Goal: Check status: Check status

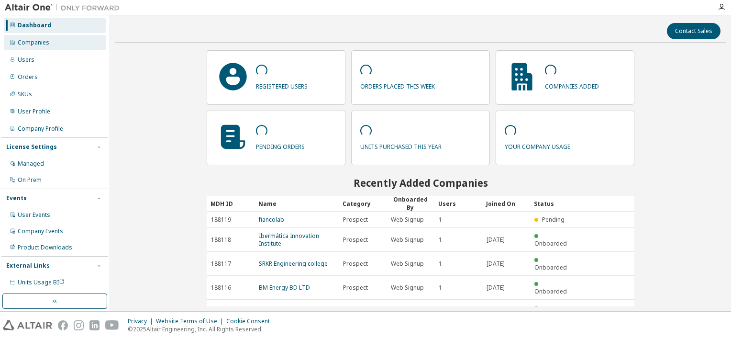
click at [29, 39] on div "Companies" at bounding box center [34, 43] width 32 height 8
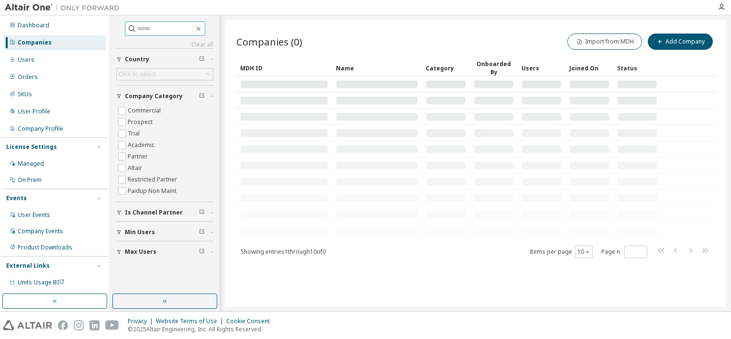
click at [189, 29] on input "text" at bounding box center [165, 29] width 57 height 10
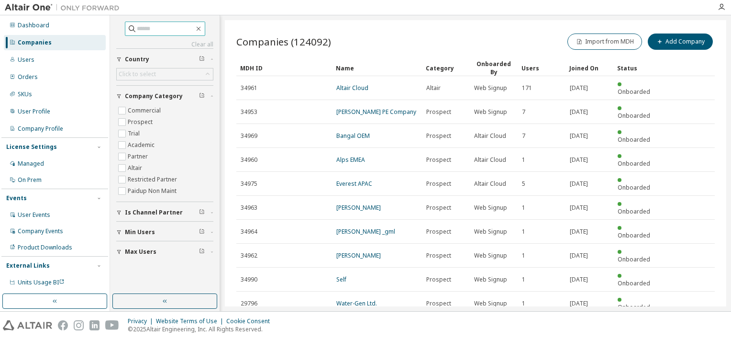
click at [179, 31] on input "text" at bounding box center [165, 29] width 57 height 10
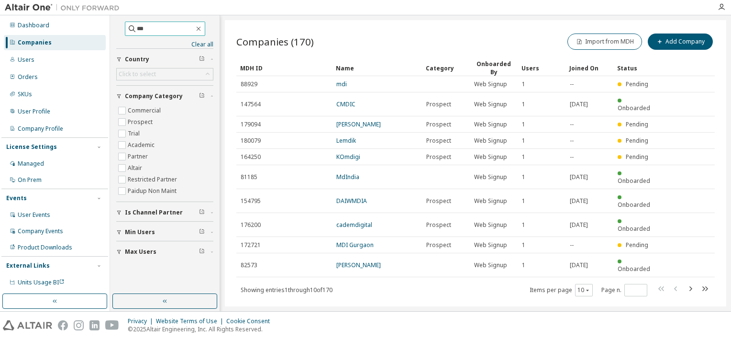
click at [172, 29] on input "***" at bounding box center [165, 29] width 57 height 10
type input "**********"
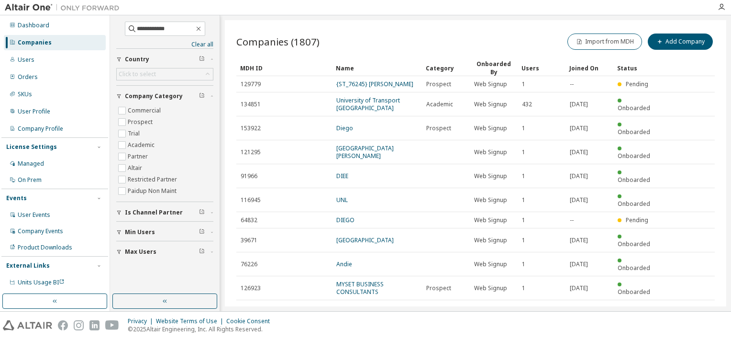
click at [688, 306] on icon "button" at bounding box center [689, 311] width 11 height 11
type input "*"
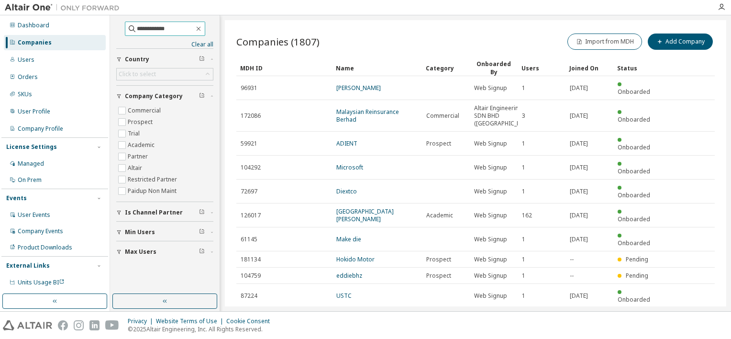
click at [176, 28] on input "**********" at bounding box center [165, 29] width 57 height 10
type input "**********"
type input "*"
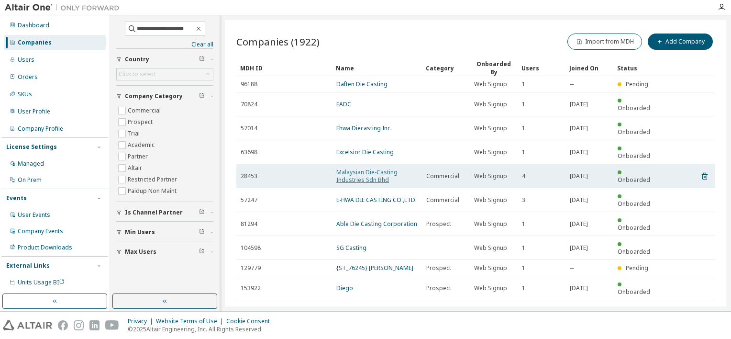
click at [382, 168] on link "Malaysian Die-Casting Industries Sdn Bhd" at bounding box center [366, 176] width 61 height 16
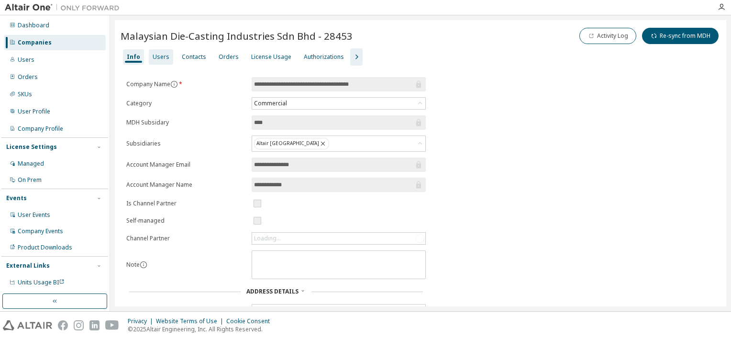
click at [161, 55] on div "Users" at bounding box center [161, 57] width 17 height 8
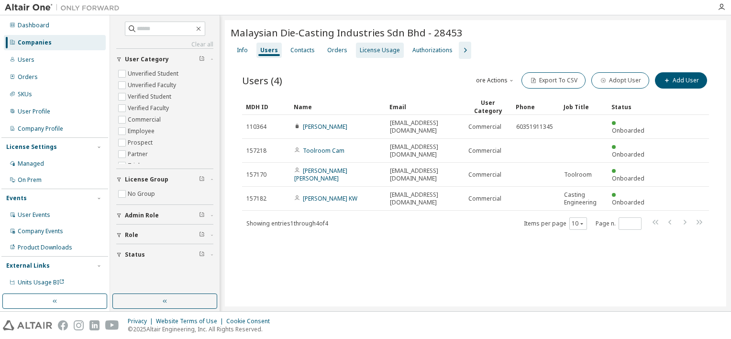
click at [392, 48] on div "License Usage" at bounding box center [380, 50] width 40 height 8
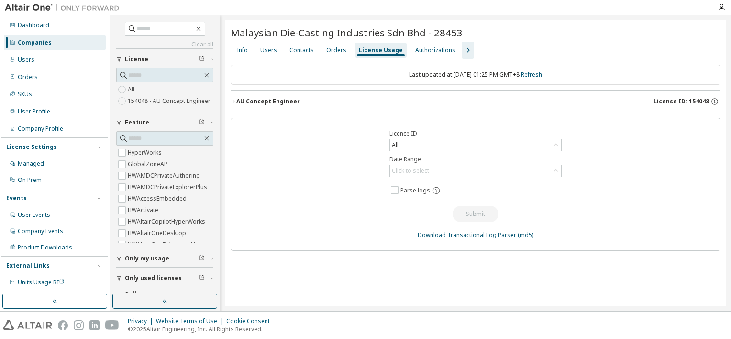
click at [232, 99] on icon "button" at bounding box center [233, 102] width 6 height 6
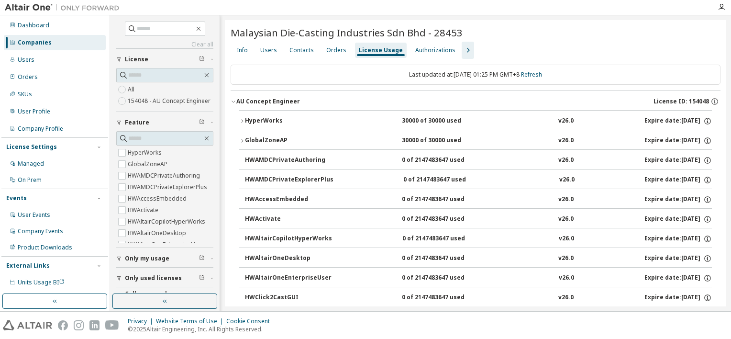
click at [245, 119] on div "HyperWorks" at bounding box center [288, 121] width 86 height 9
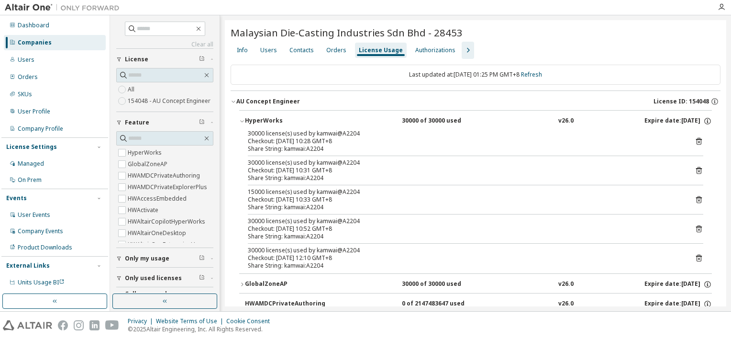
click at [659, 48] on div "Info Users Contacts Orders License Usage Authorizations" at bounding box center [475, 50] width 490 height 17
click at [241, 121] on icon "button" at bounding box center [242, 121] width 6 height 6
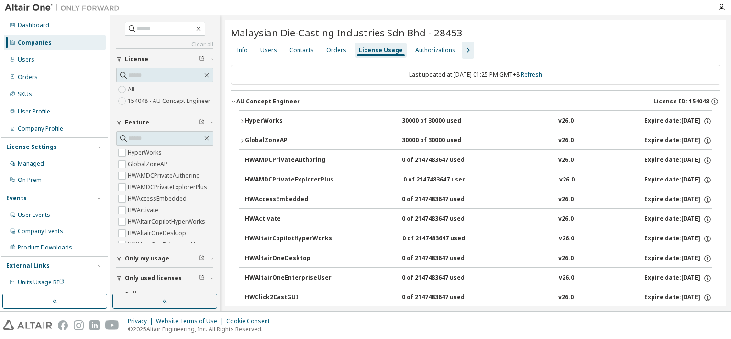
click at [242, 142] on icon "button" at bounding box center [242, 141] width 6 height 6
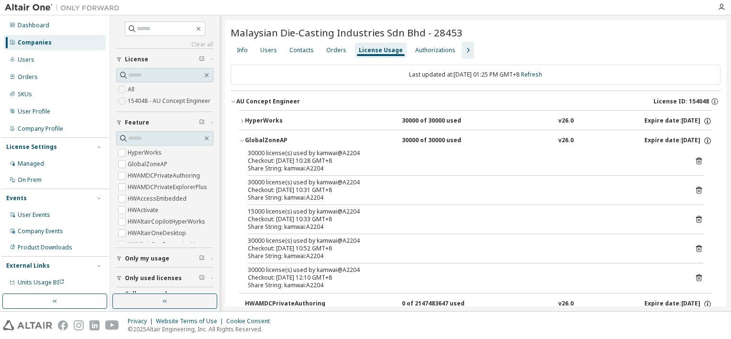
click at [656, 73] on div "Last updated at: [DATE] 01:25 PM GMT+8 Refresh" at bounding box center [475, 75] width 490 height 20
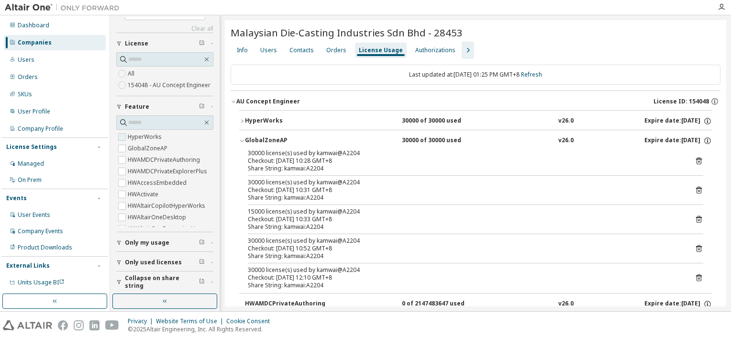
scroll to position [25, 0]
click at [147, 276] on span "Collapse on share string" at bounding box center [162, 278] width 74 height 15
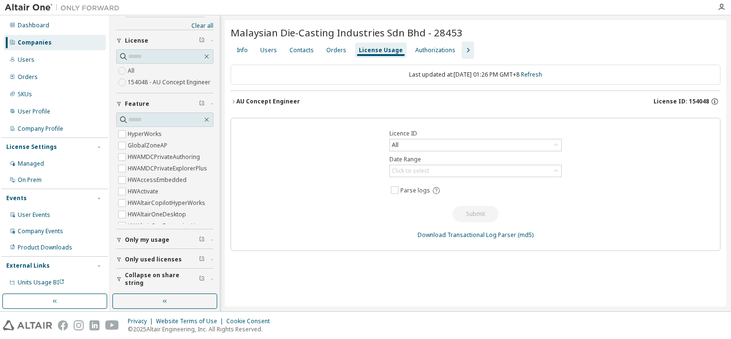
click at [234, 99] on icon "button" at bounding box center [233, 102] width 6 height 6
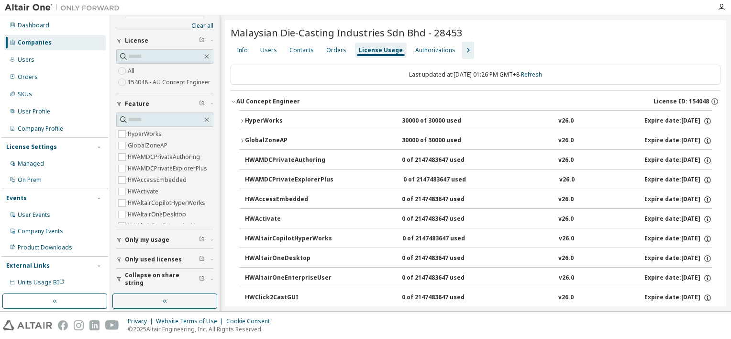
click at [240, 138] on icon "button" at bounding box center [242, 141] width 6 height 6
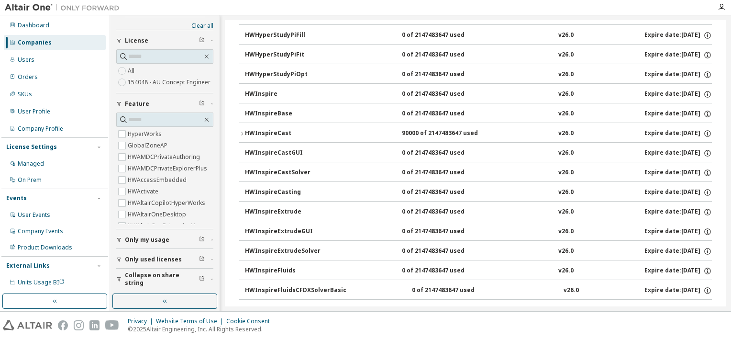
scroll to position [765, 0]
